Goal: Obtain resource: Download file/media

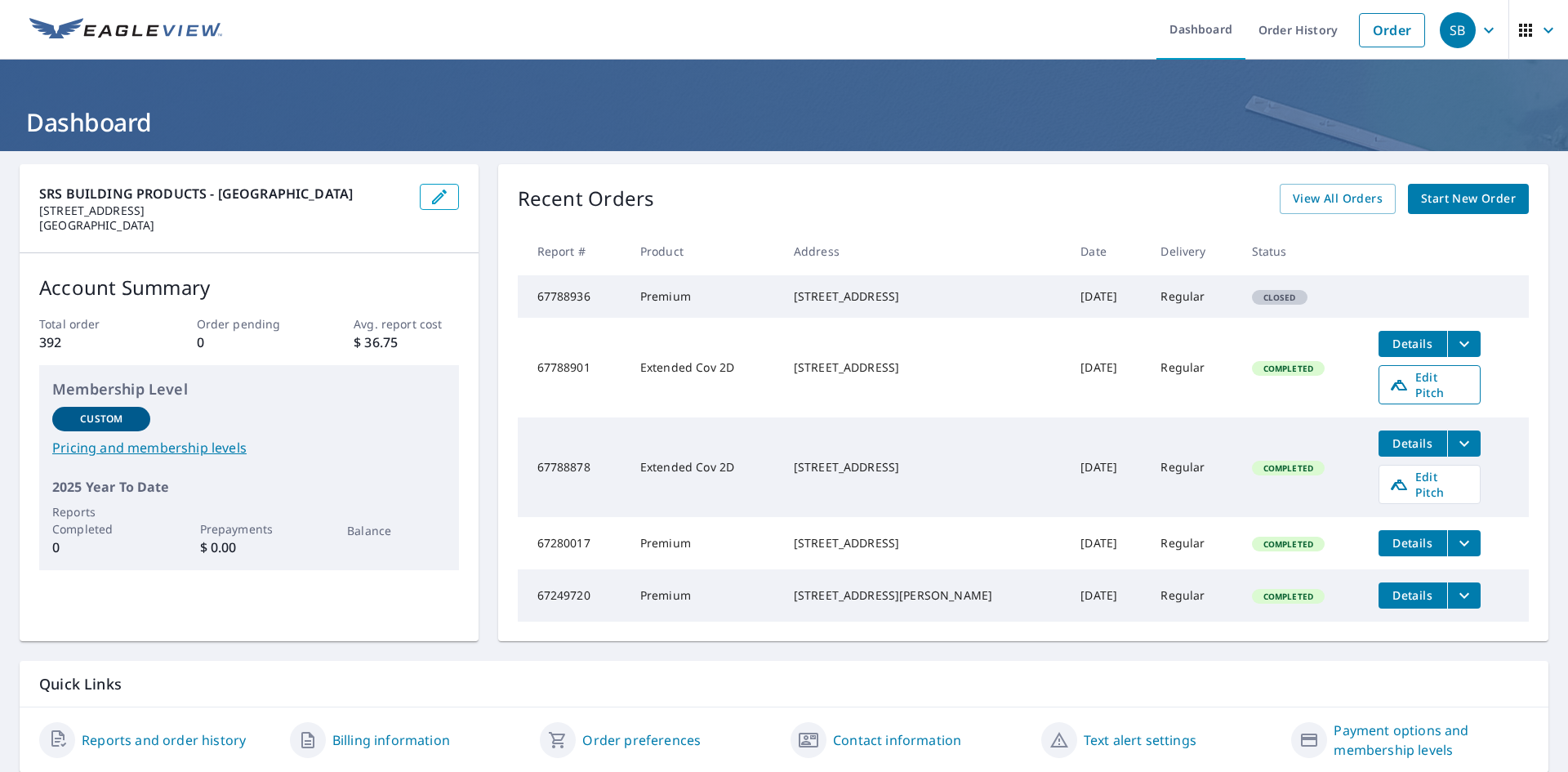
click at [1409, 391] on span "Edit Pitch" at bounding box center [1429, 384] width 81 height 31
click at [1455, 353] on icon "filesDropdownBtn-67788901" at bounding box center [1464, 343] width 19 height 19
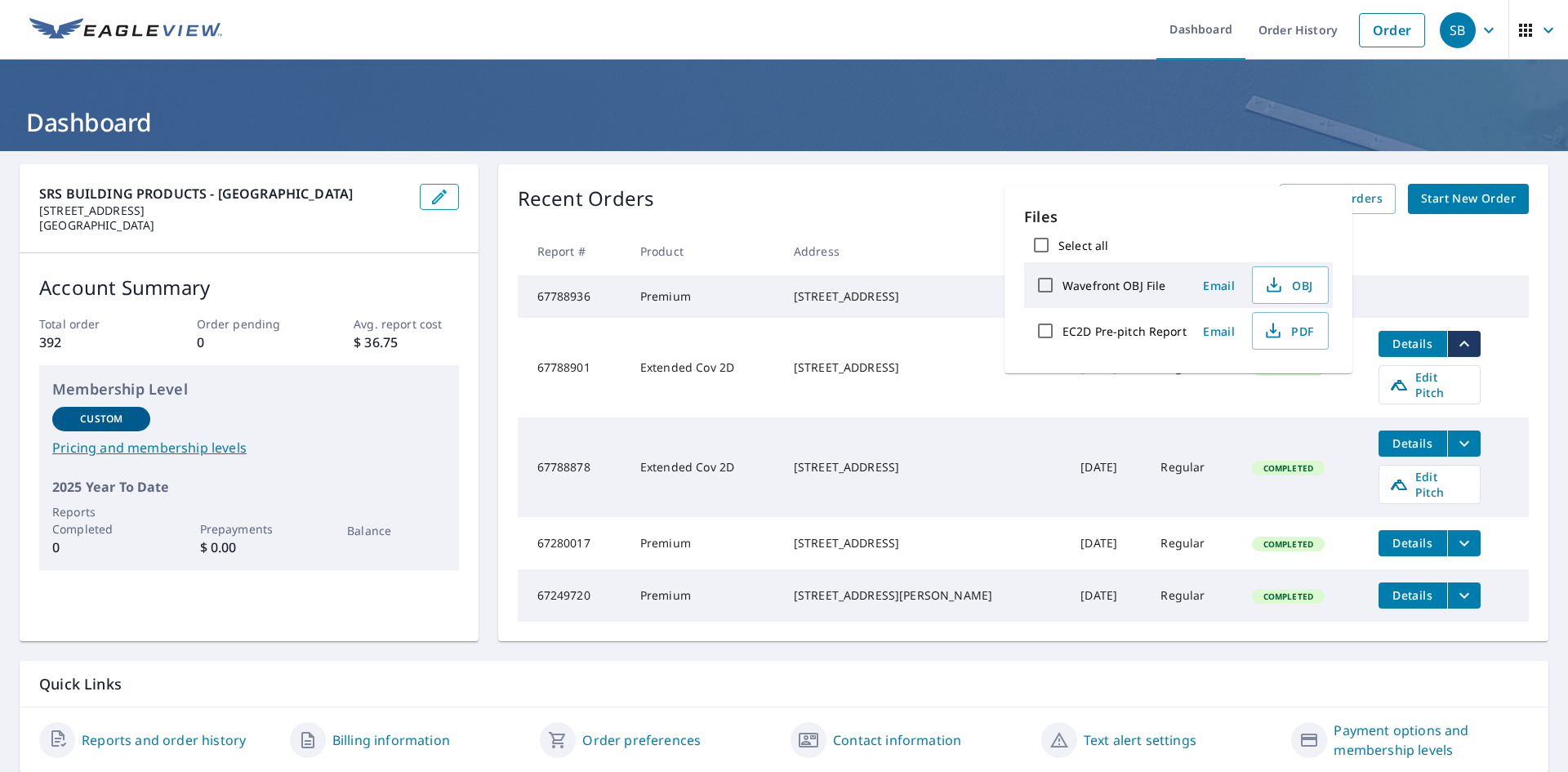
click at [1377, 313] on tr "67788936 Premium [STREET_ADDRESS] [DATE] Regular Closed" at bounding box center [1023, 297] width 1011 height 43
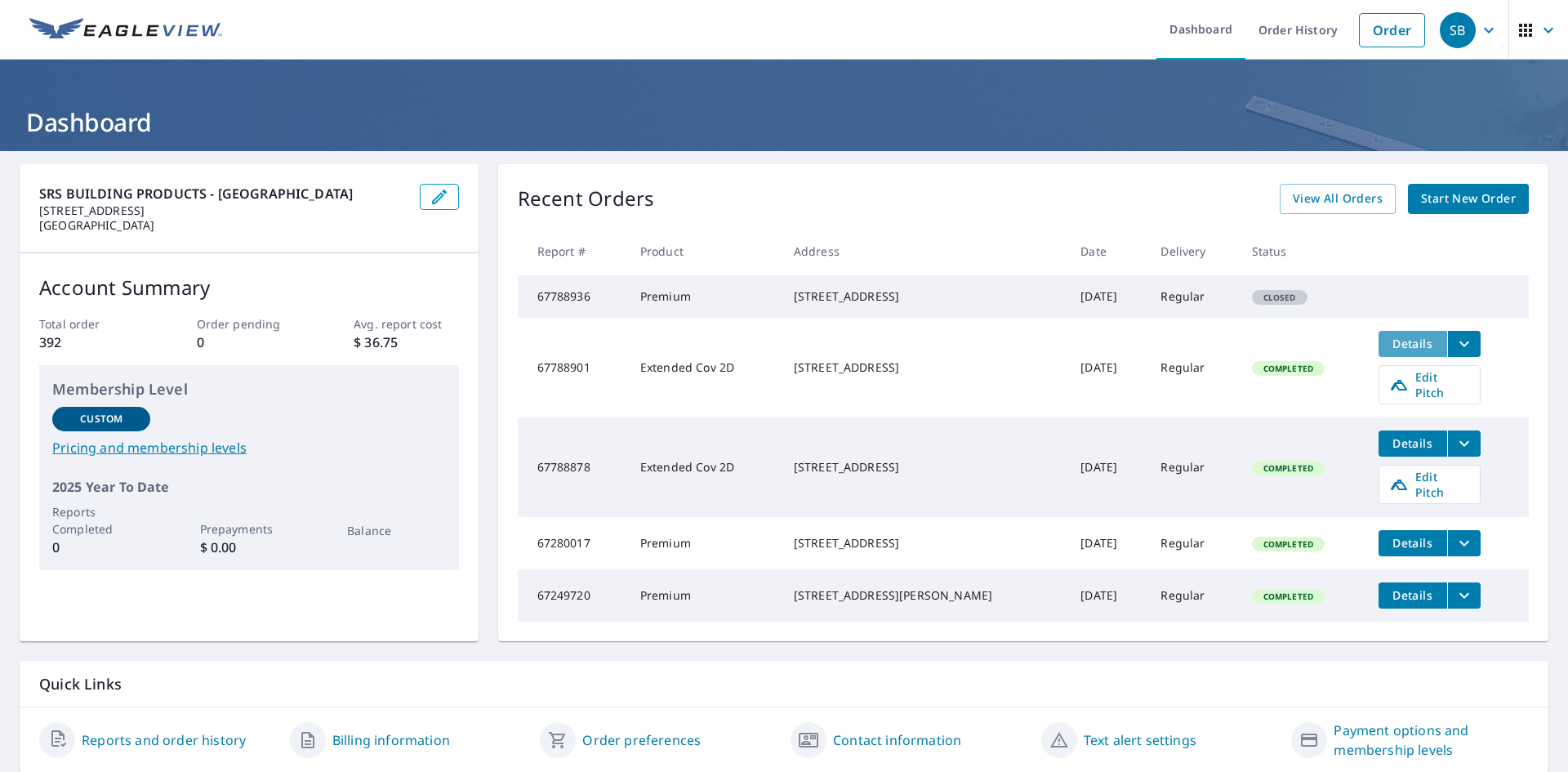
click at [1397, 351] on span "Details" at bounding box center [1413, 343] width 49 height 16
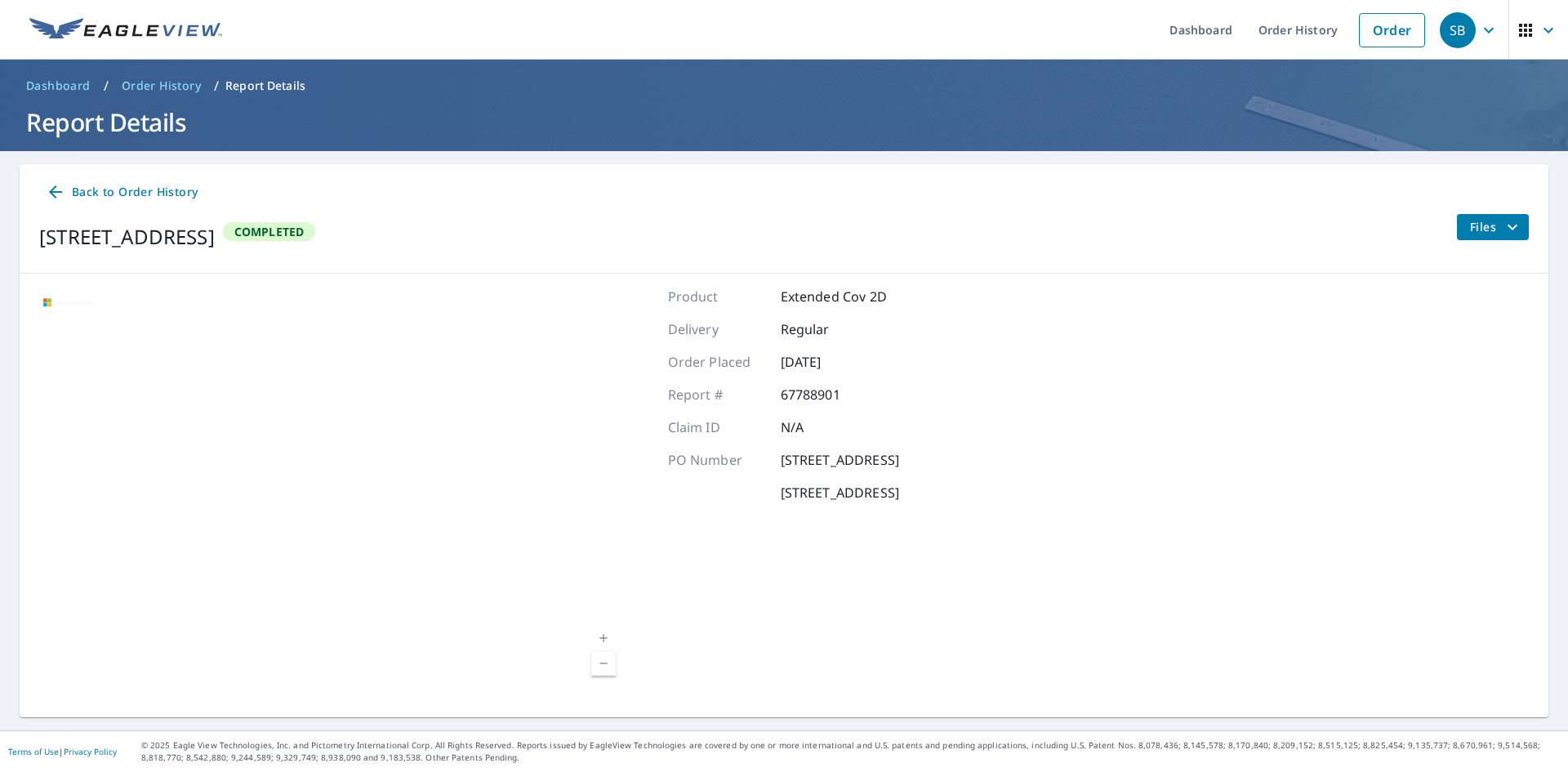
click at [1476, 224] on span "Files" at bounding box center [1496, 226] width 52 height 19
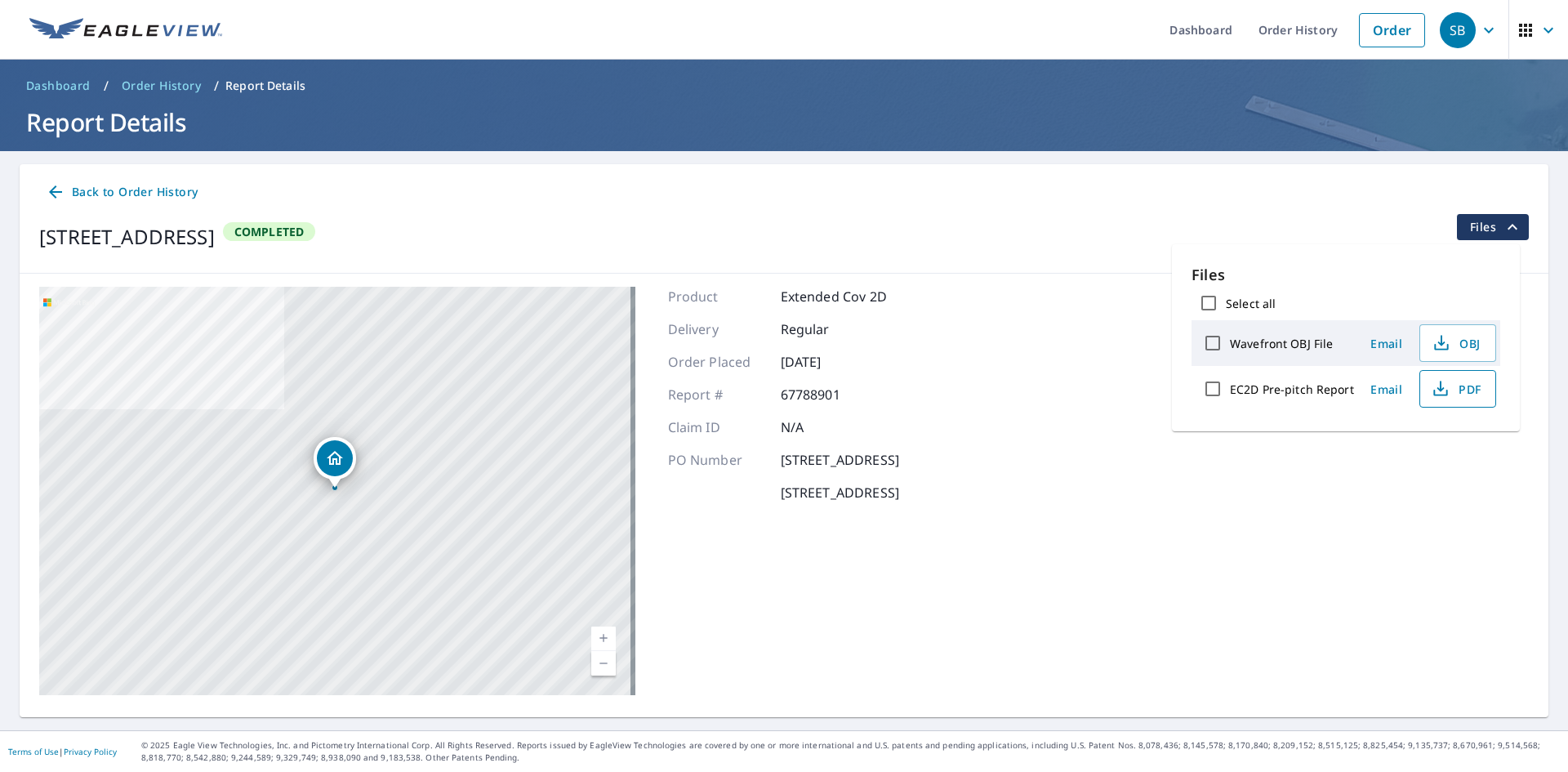
click at [1463, 384] on span "PDF" at bounding box center [1456, 388] width 52 height 19
click at [84, 81] on span "Dashboard" at bounding box center [58, 86] width 65 height 16
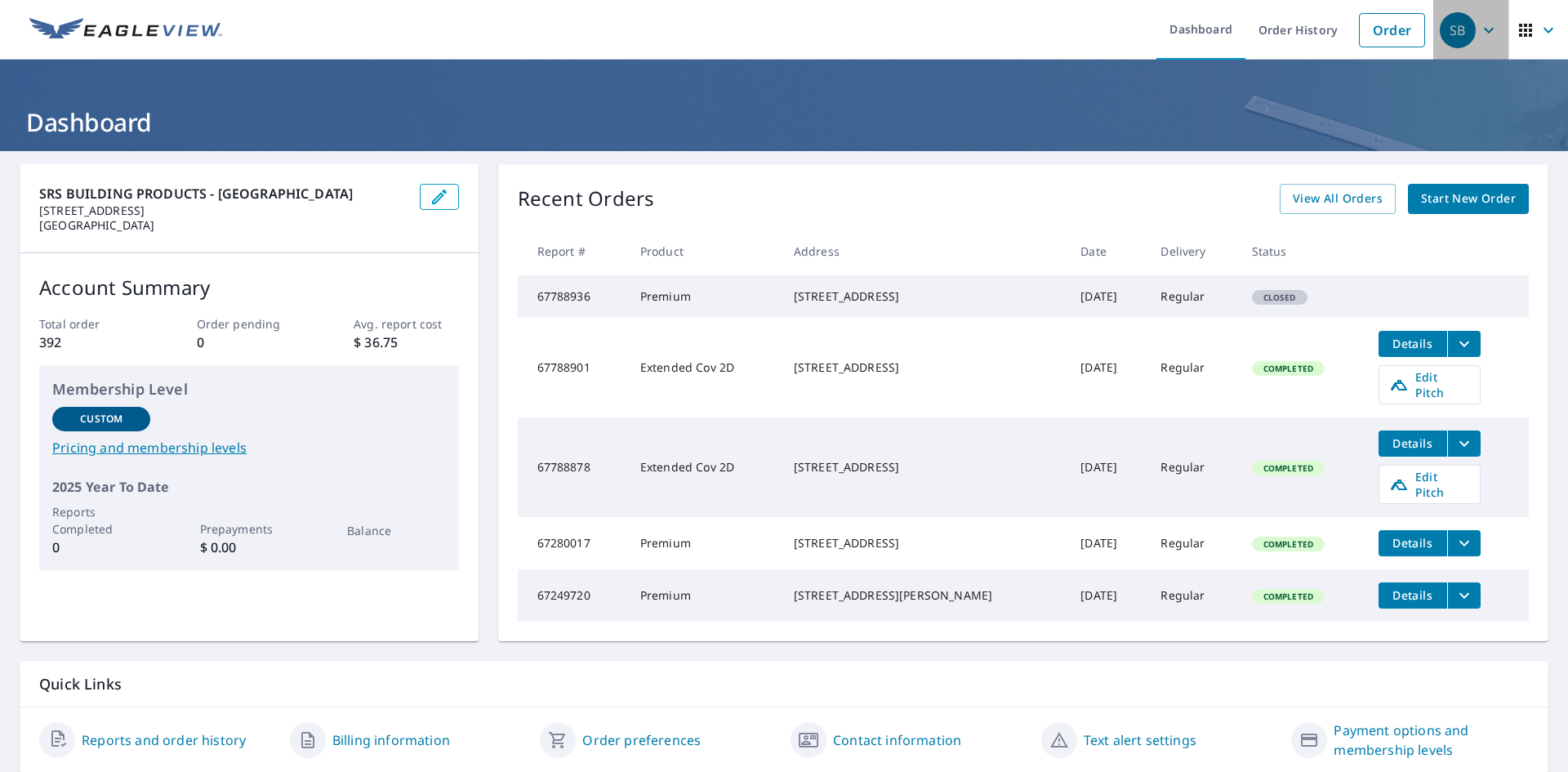
click at [1484, 28] on icon "button" at bounding box center [1488, 29] width 19 height 19
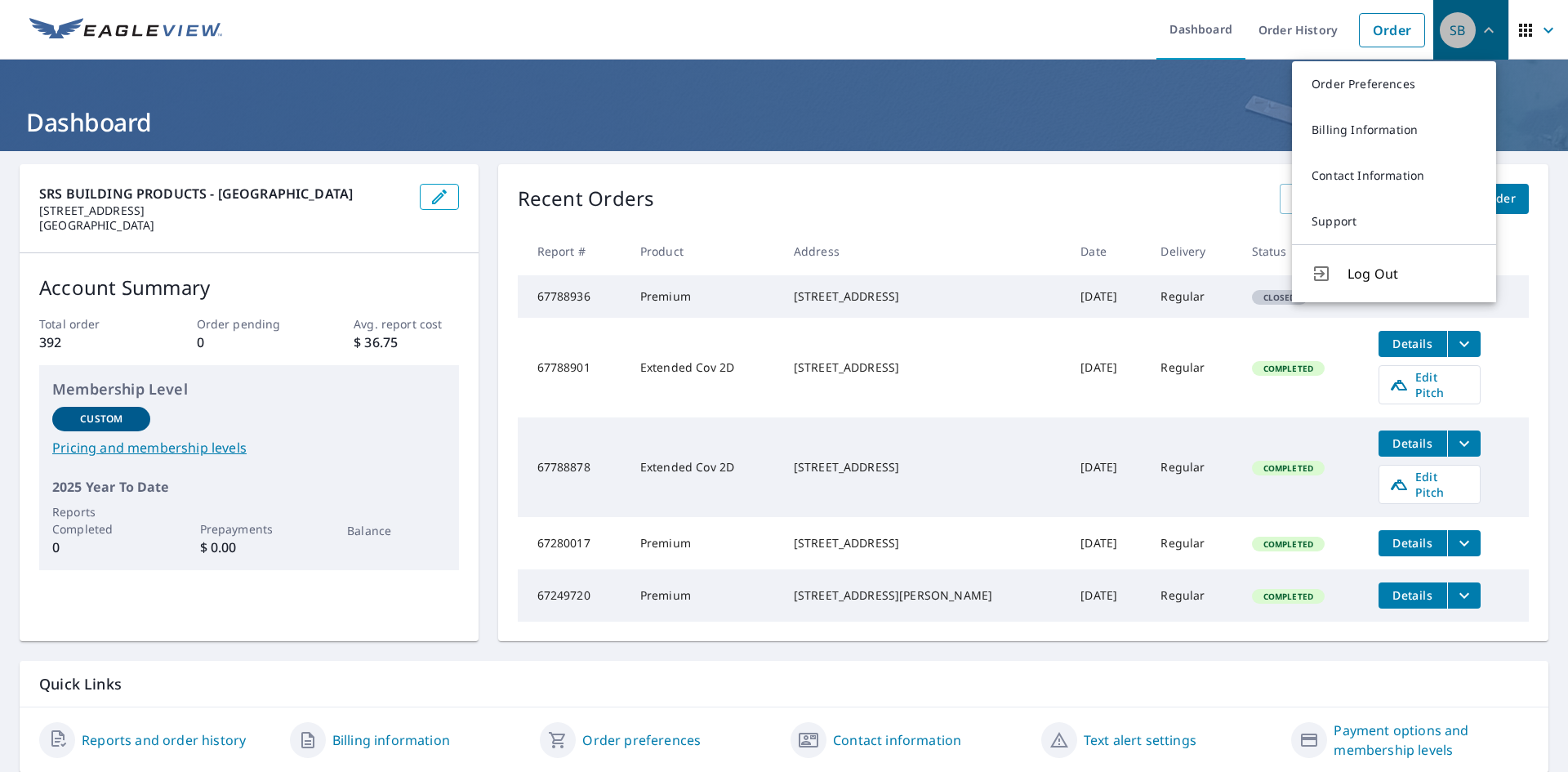
click at [1484, 28] on icon "button" at bounding box center [1488, 29] width 19 height 19
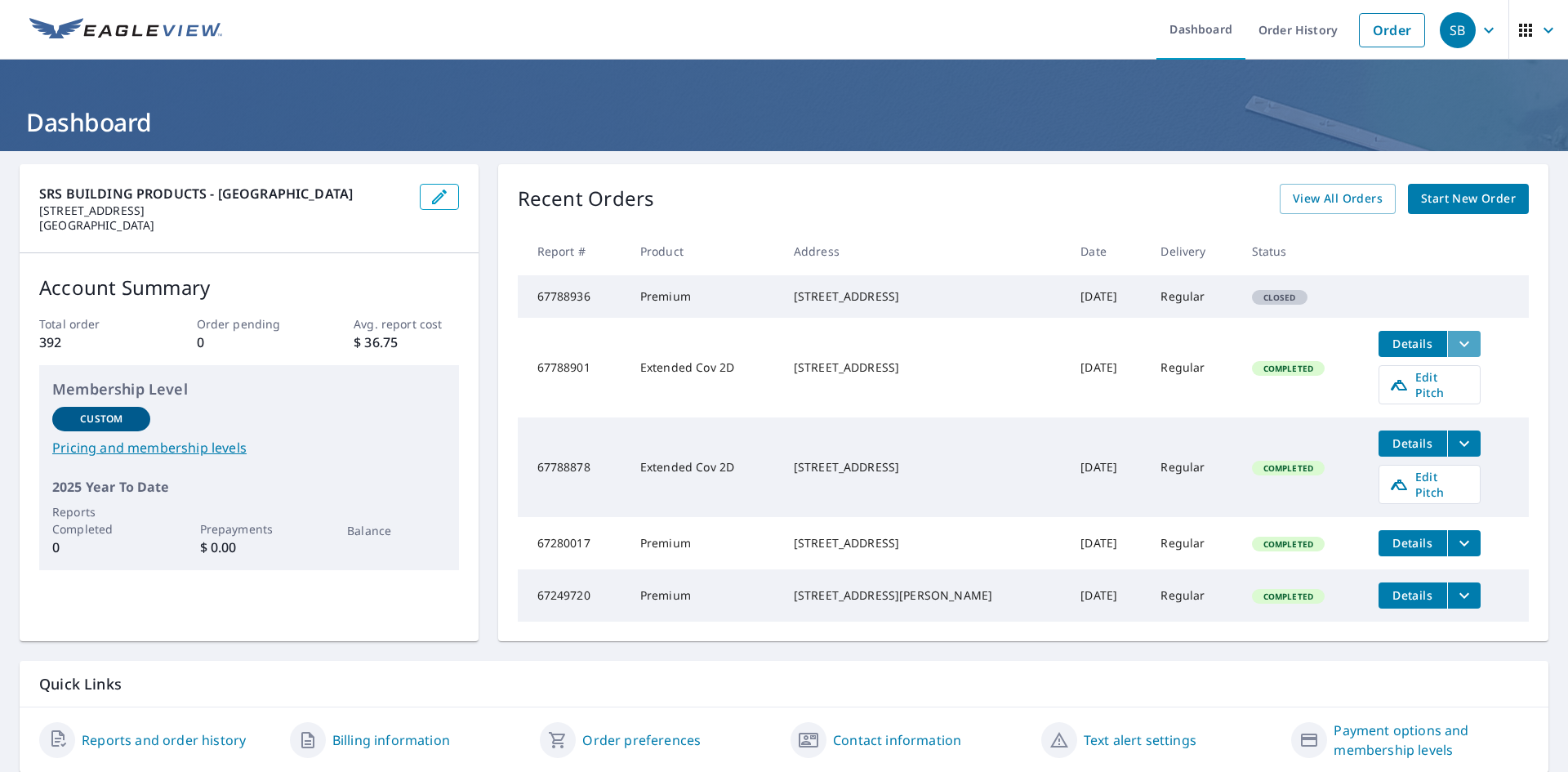
click at [1455, 353] on icon "filesDropdownBtn-67788901" at bounding box center [1464, 343] width 19 height 19
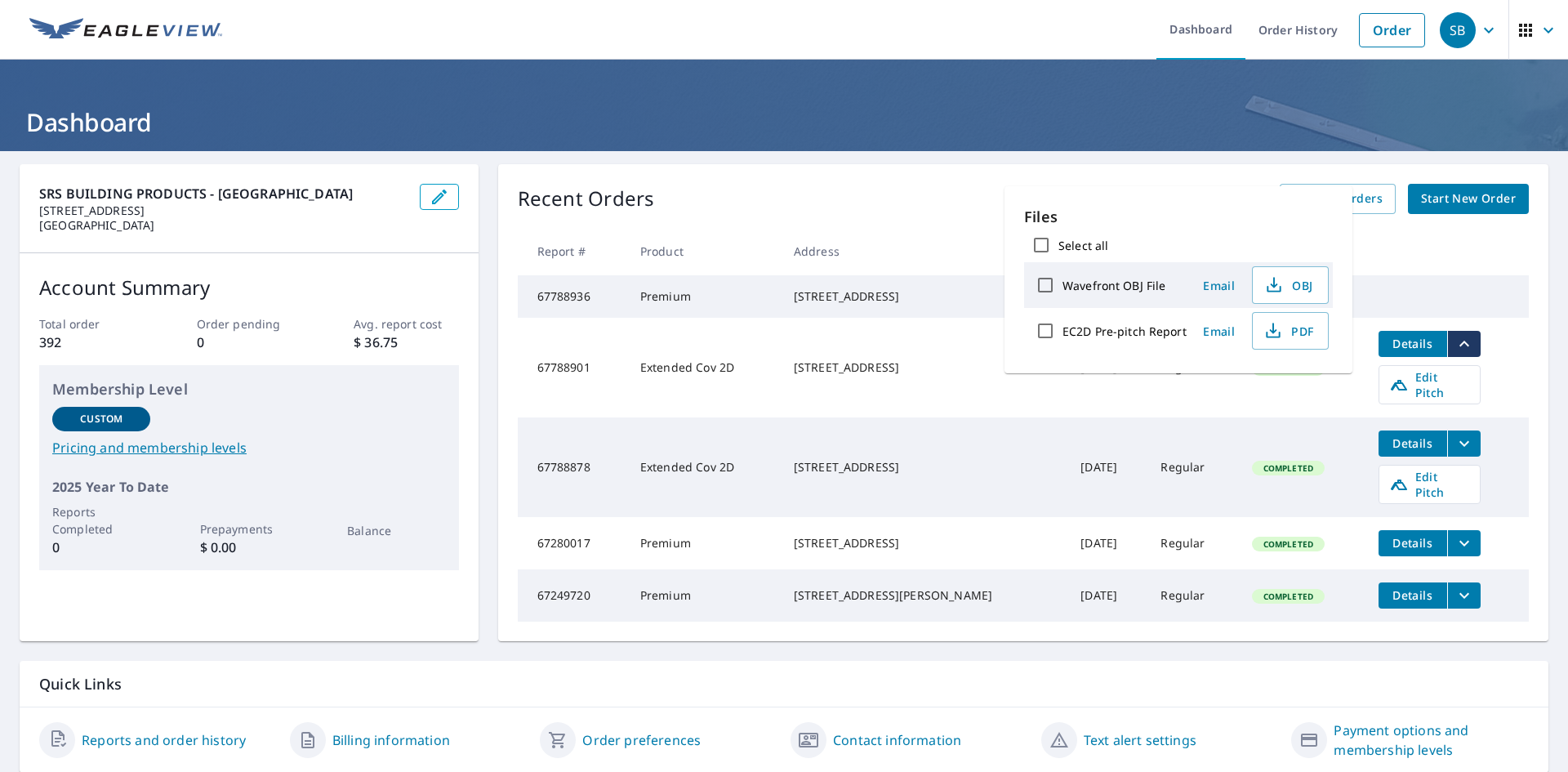
click at [1455, 353] on icon "filesDropdownBtn-67788901" at bounding box center [1464, 343] width 19 height 19
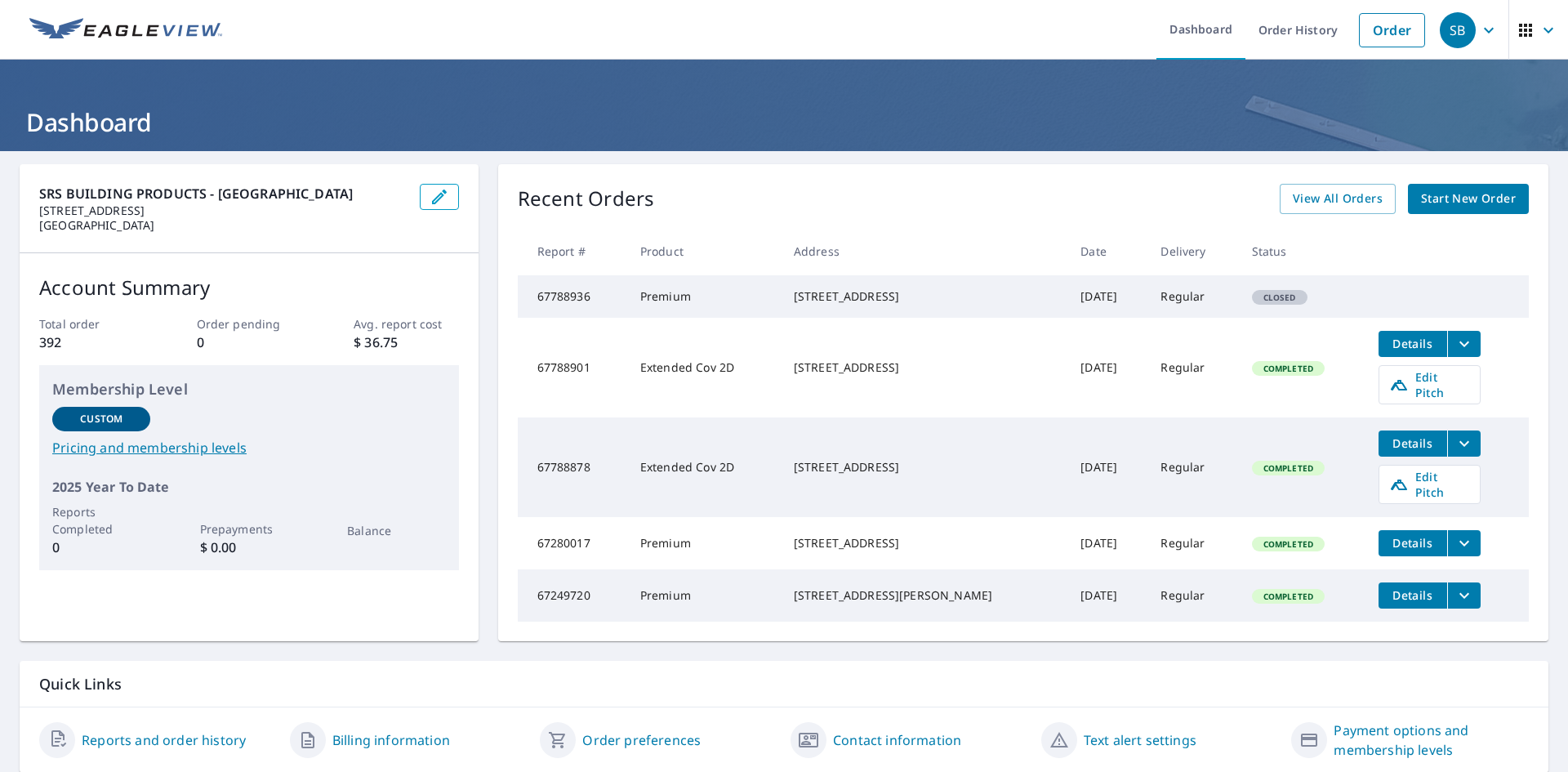
click at [1540, 39] on span "button" at bounding box center [1539, 30] width 46 height 39
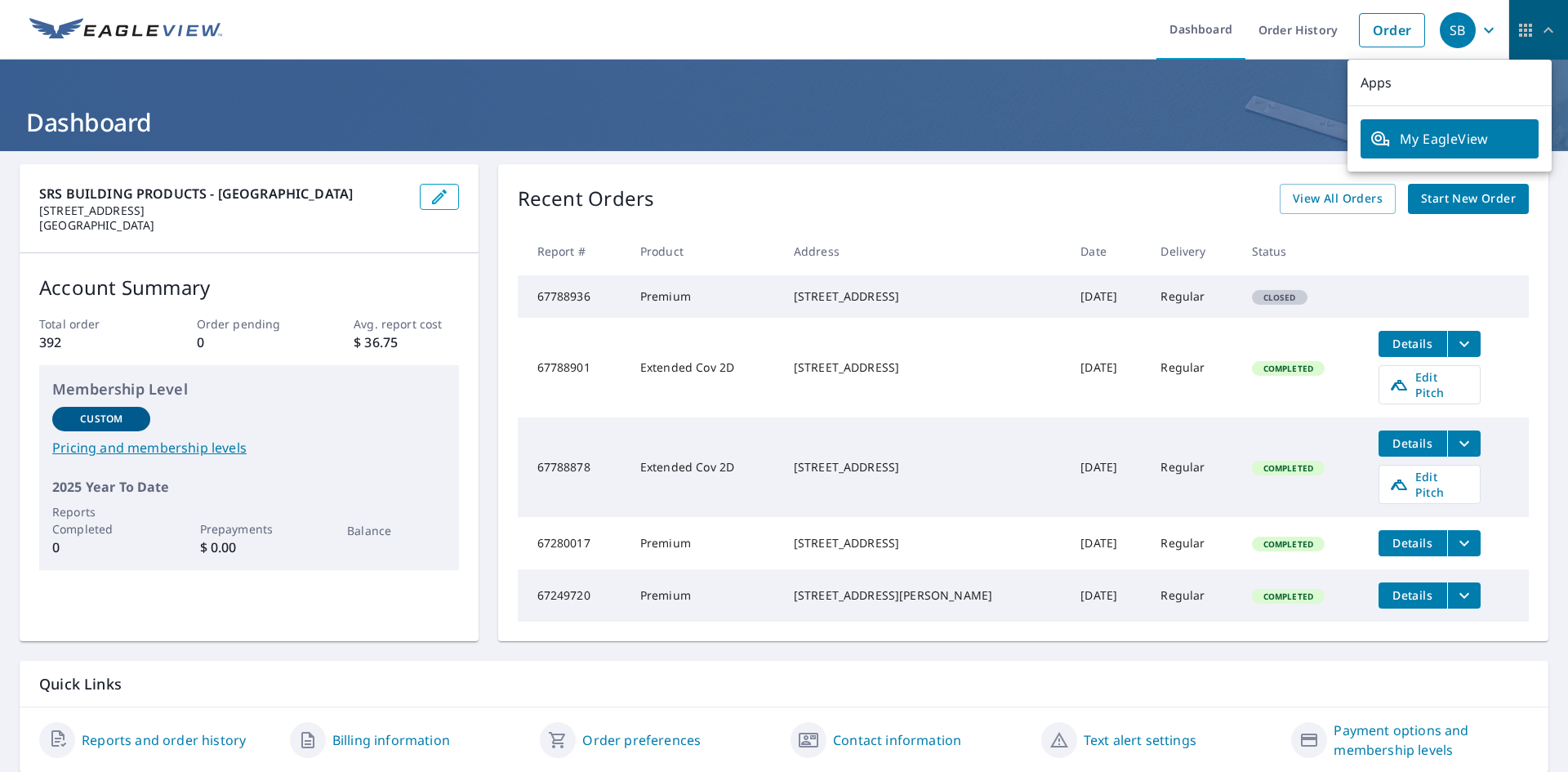
click at [1540, 39] on icon "button" at bounding box center [1548, 29] width 19 height 19
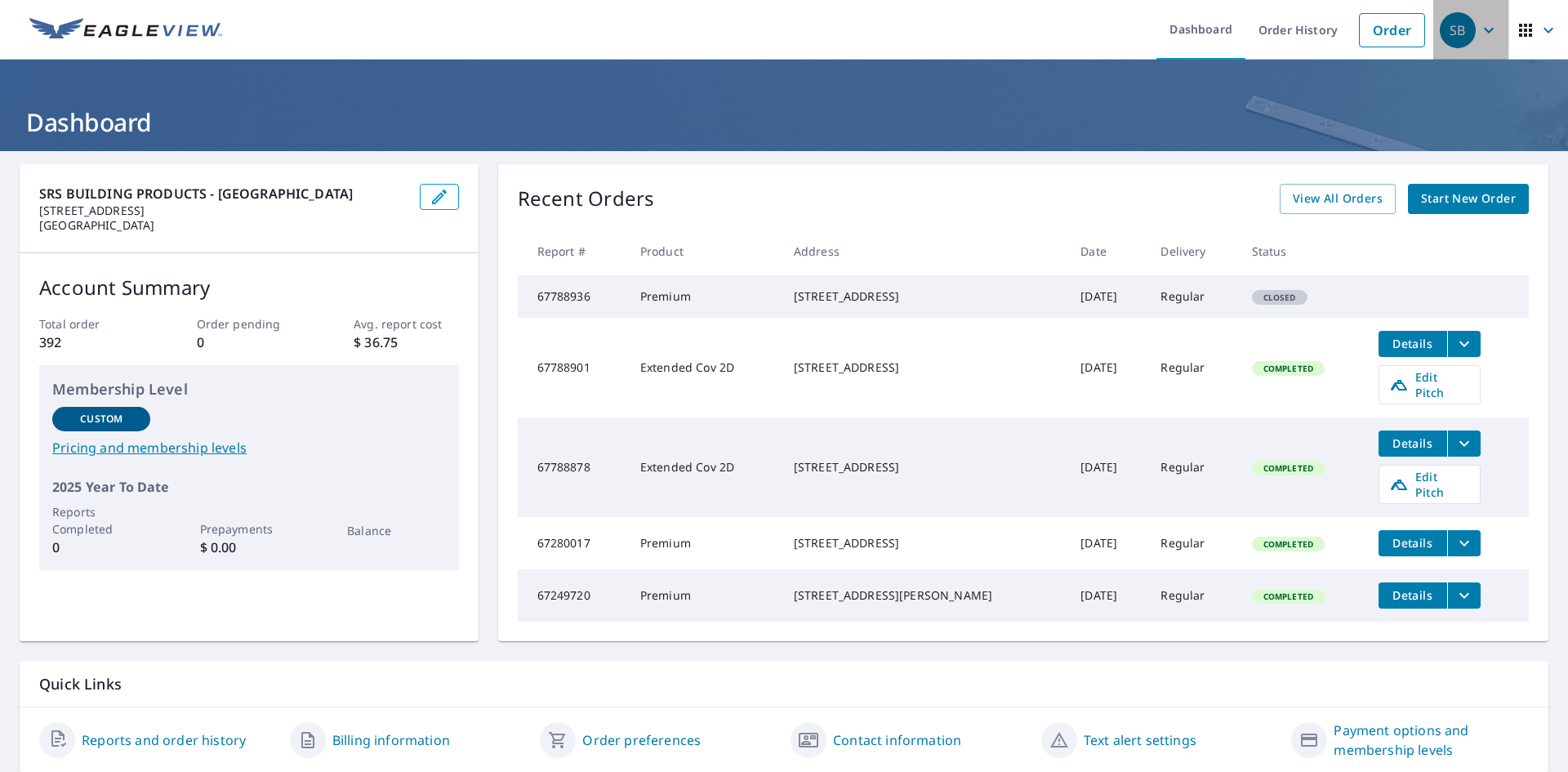
click at [1484, 33] on icon "button" at bounding box center [1488, 29] width 19 height 19
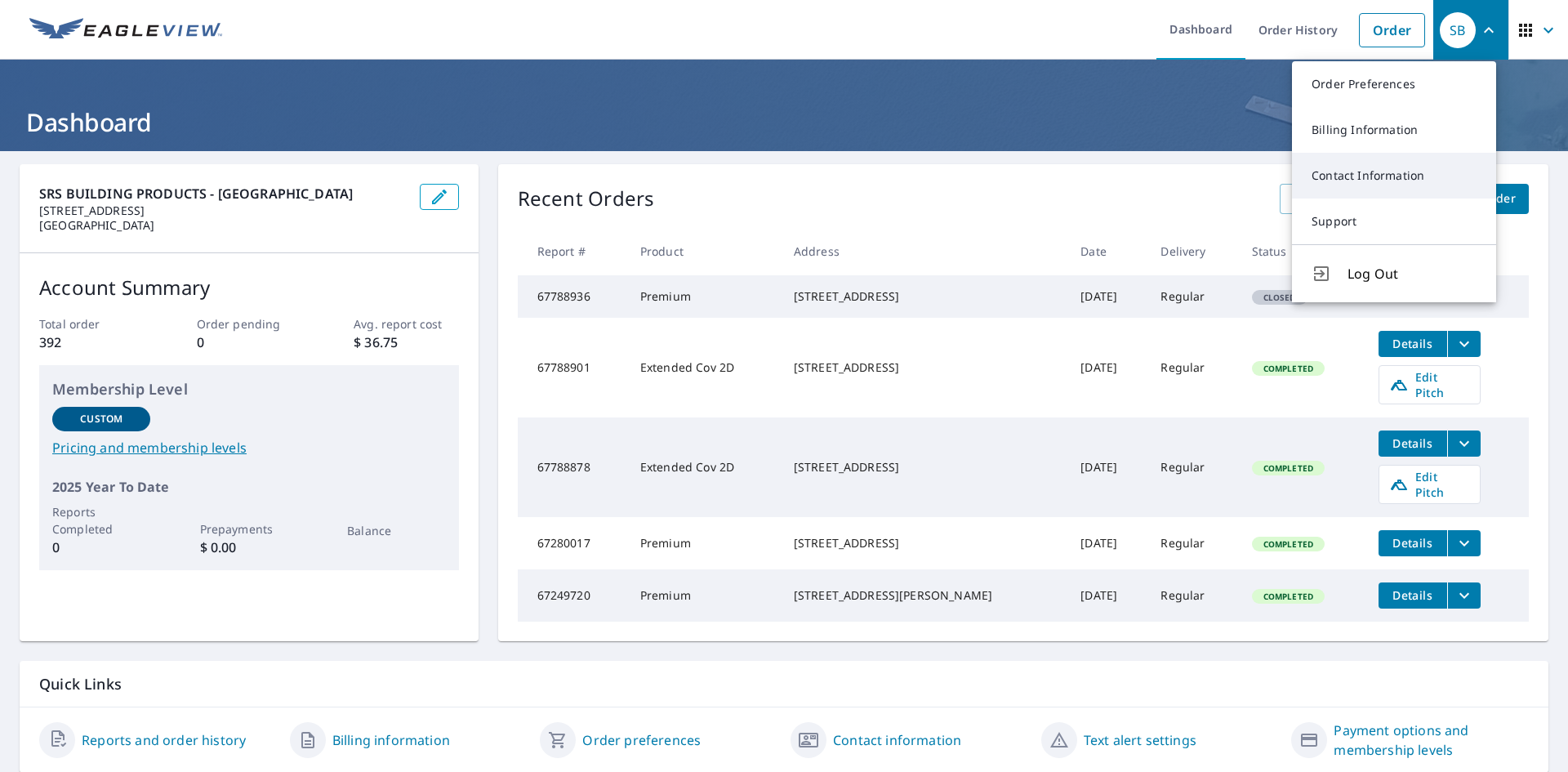
click at [1394, 174] on link "Contact Information" at bounding box center [1394, 175] width 204 height 46
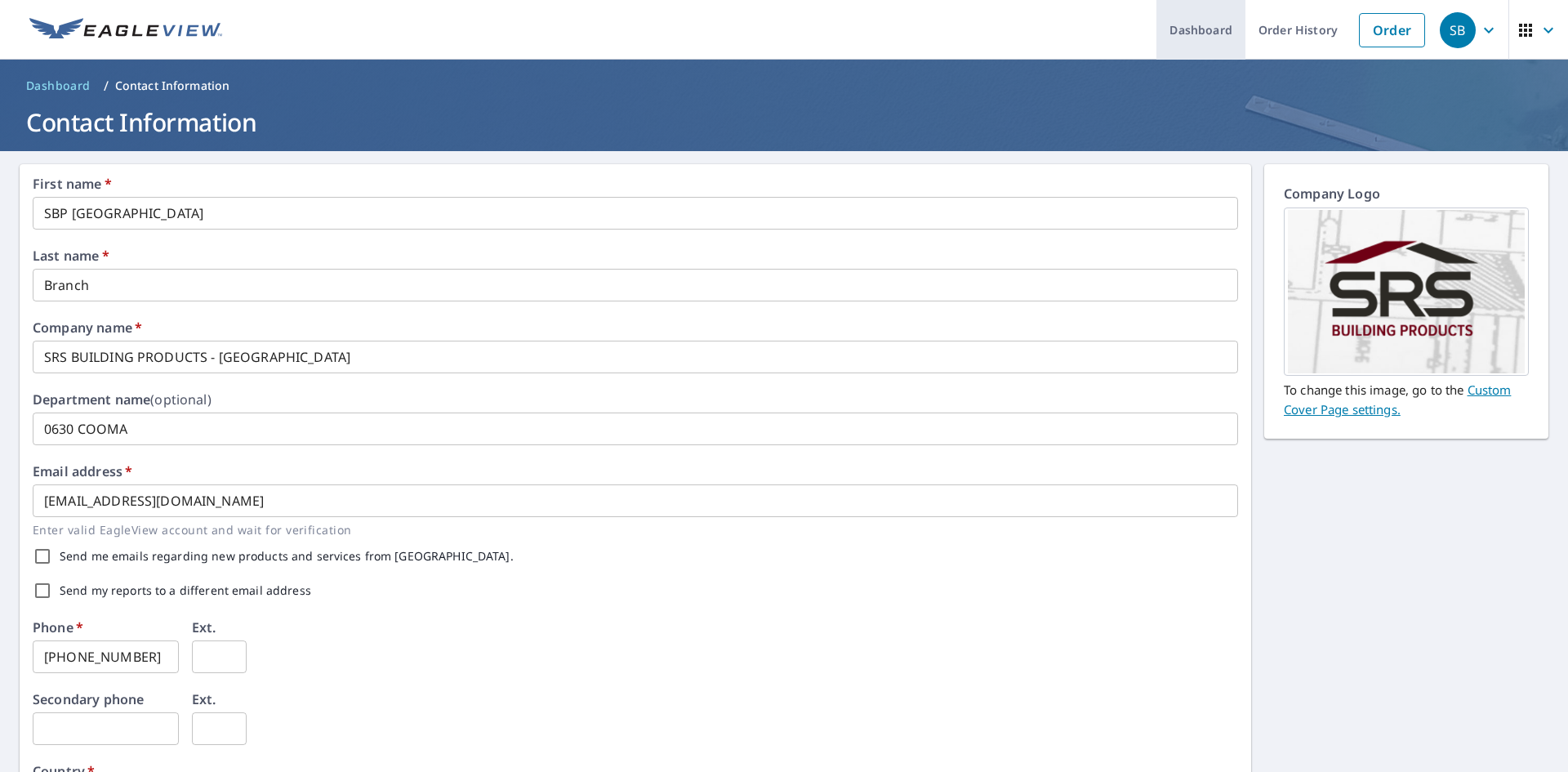
click at [1174, 10] on link "Dashboard" at bounding box center [1201, 29] width 89 height 59
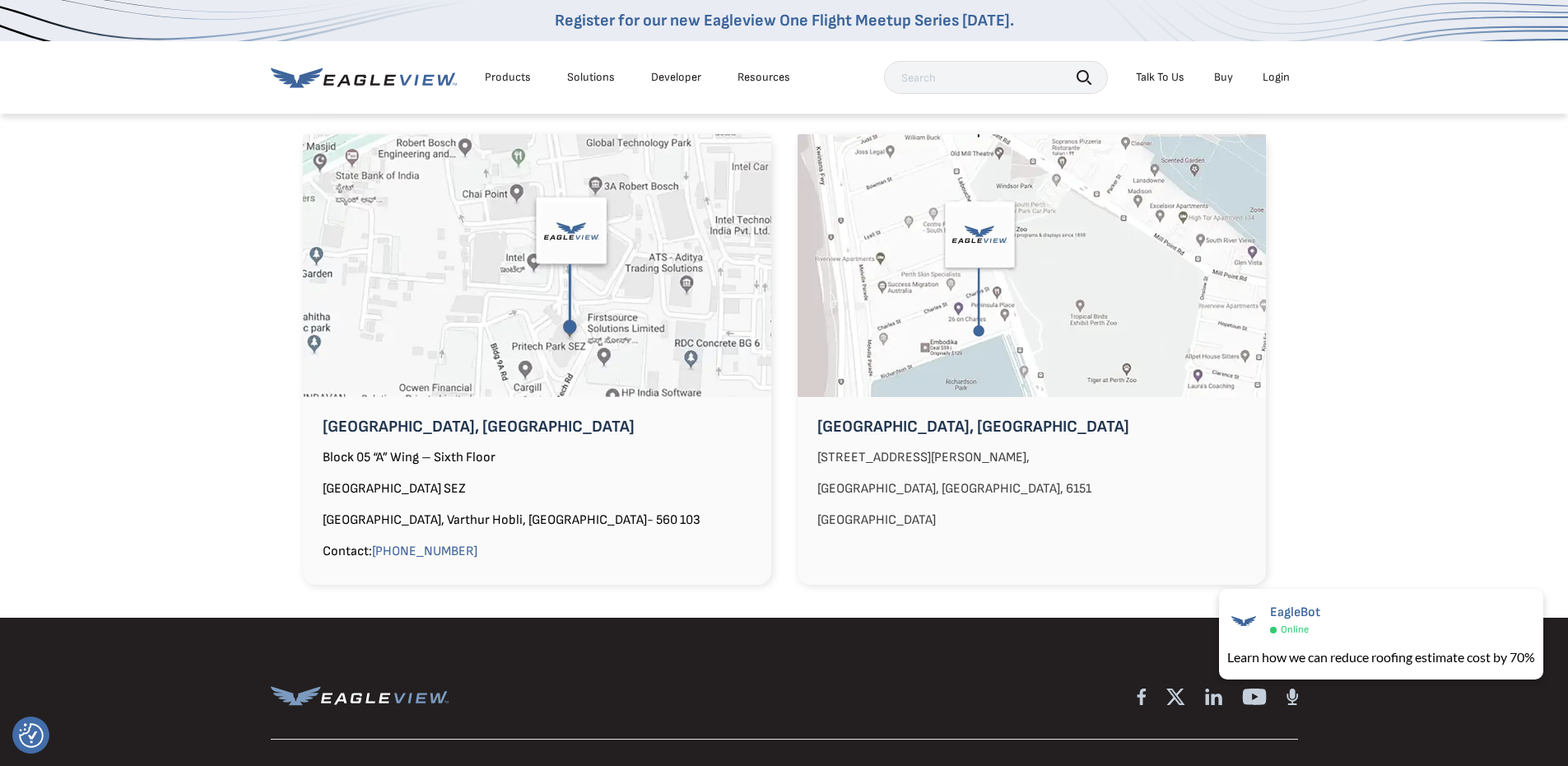
scroll to position [1154, 0]
